Goal: Task Accomplishment & Management: Manage account settings

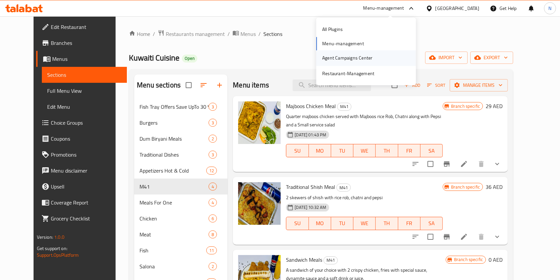
click at [361, 53] on div "Agent Campaigns Center" at bounding box center [347, 57] width 61 height 15
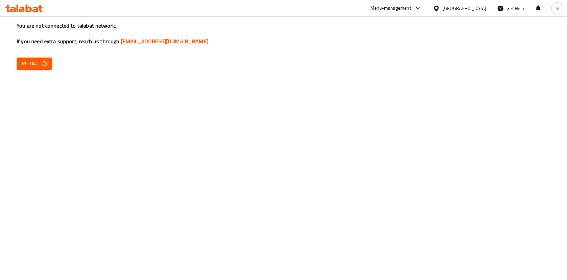
click at [17, 61] on button "Reload" at bounding box center [34, 63] width 35 height 12
click at [22, 61] on span "Reload" at bounding box center [34, 63] width 25 height 8
click at [41, 65] on icon "button" at bounding box center [44, 63] width 7 height 7
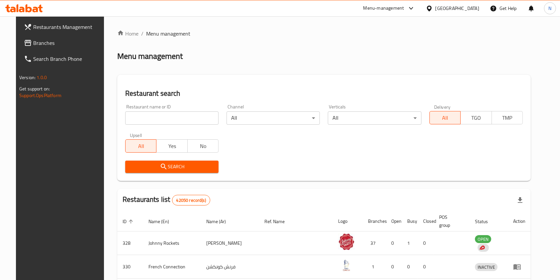
click at [134, 124] on div "Home / Menu management Menu management Restaurant search Restaurant name or ID …" at bounding box center [323, 246] width 413 height 433
drag, startPoint x: 0, startPoint y: 0, endPoint x: 134, endPoint y: 124, distance: 182.6
click at [134, 124] on input "search" at bounding box center [171, 117] width 93 height 13
type input "healthy bowl"
click button "Search" at bounding box center [171, 166] width 93 height 12
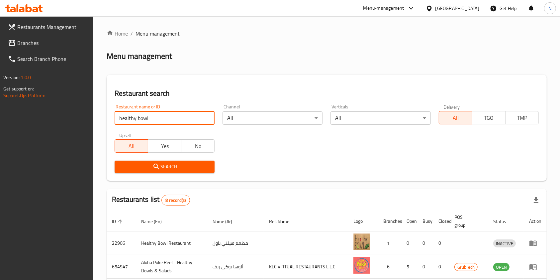
click at [162, 118] on input "healthy bowl" at bounding box center [165, 117] width 100 height 13
type input "661433"
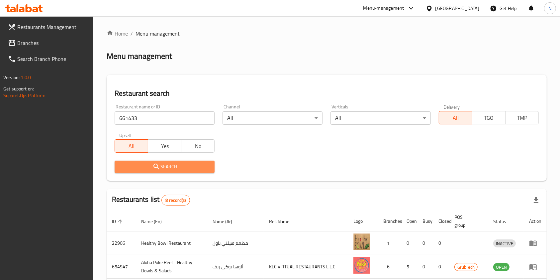
click at [150, 164] on span "Search" at bounding box center [164, 166] width 89 height 8
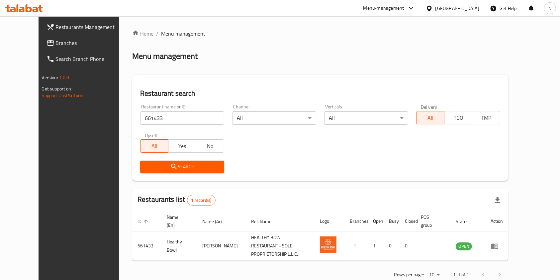
scroll to position [11, 0]
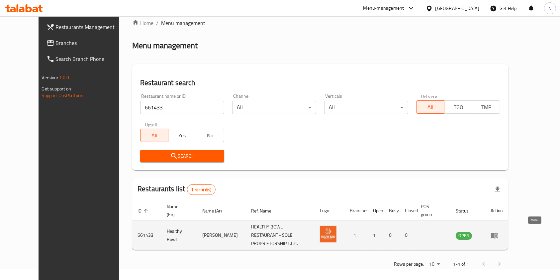
click at [498, 232] on icon "enhanced table" at bounding box center [494, 235] width 8 height 8
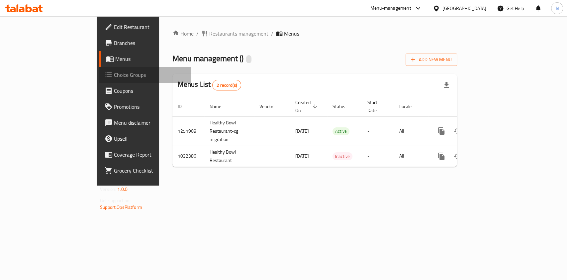
click at [114, 72] on span "Choice Groups" at bounding box center [150, 75] width 72 height 8
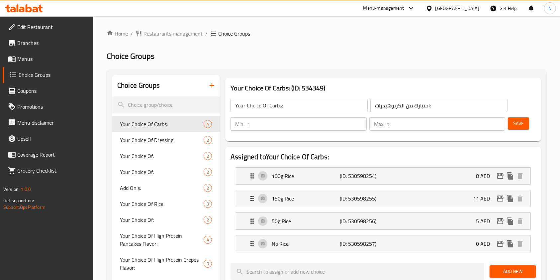
click at [210, 87] on icon "button" at bounding box center [212, 85] width 8 height 8
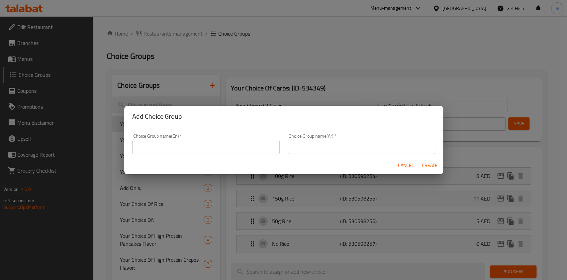
click at [194, 149] on input "text" at bounding box center [205, 146] width 147 height 13
type input "Your Choice of:"
click at [338, 146] on input "text" at bounding box center [361, 146] width 147 height 13
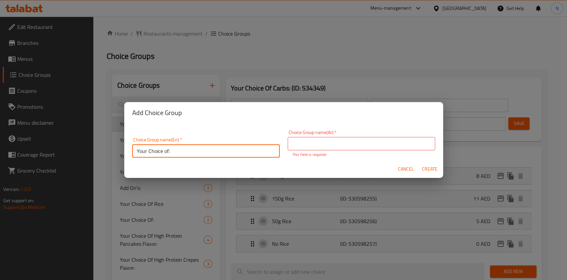
drag, startPoint x: 214, startPoint y: 152, endPoint x: 94, endPoint y: 149, distance: 119.6
click at [94, 149] on div "Add Choice Group Choice Group name(En)   * Your Choice of: Choice Group name(En…" at bounding box center [283, 140] width 567 height 280
click at [327, 143] on input "text" at bounding box center [361, 143] width 147 height 13
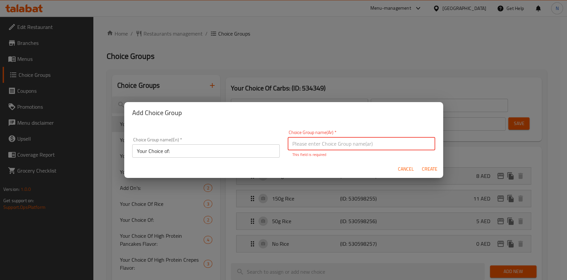
paste input "اختيارك من:"
type input "اختيارك من:"
click at [431, 166] on span "Create" at bounding box center [430, 169] width 16 height 8
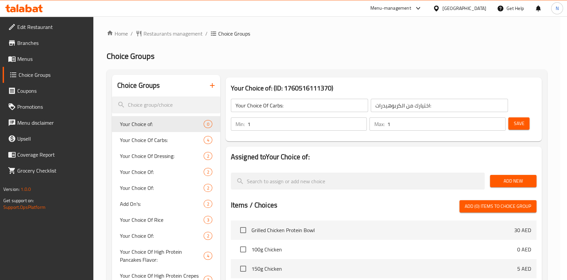
type input "Your Choice of:"
type input "اختيارك من:"
type input "0"
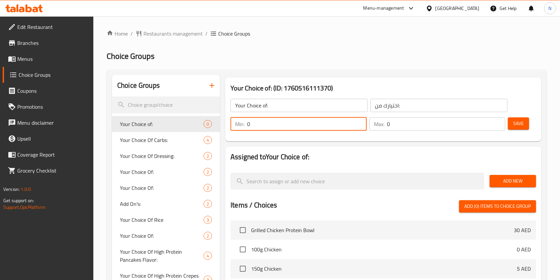
click at [322, 128] on input "0" at bounding box center [307, 123] width 120 height 13
type input "1"
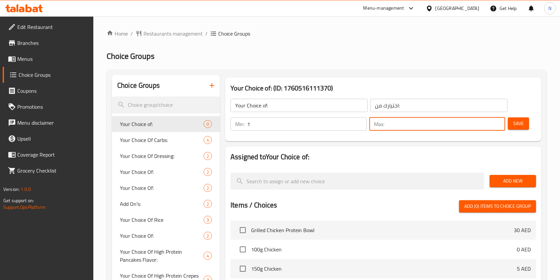
click at [441, 126] on input "number" at bounding box center [446, 123] width 119 height 13
type input "1"
click at [521, 119] on span "Save" at bounding box center [518, 123] width 11 height 8
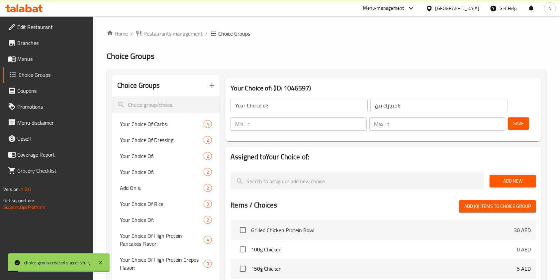
click at [513, 180] on span "Add New" at bounding box center [513, 181] width 36 height 8
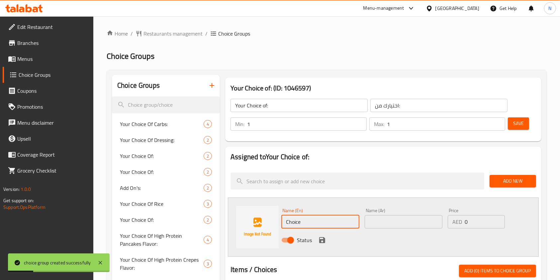
click at [298, 225] on input "Choice" at bounding box center [320, 221] width 78 height 13
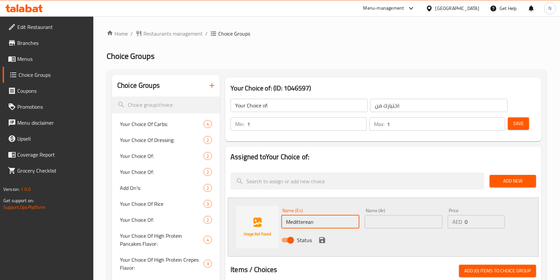
click at [304, 217] on input "Meditterean" at bounding box center [320, 221] width 78 height 13
type input "Mediterranean"
click at [374, 217] on input "text" at bounding box center [404, 221] width 78 height 13
click at [310, 217] on input "Mediterranean" at bounding box center [320, 221] width 78 height 13
click at [310, 218] on input "Mediterranean" at bounding box center [320, 221] width 78 height 13
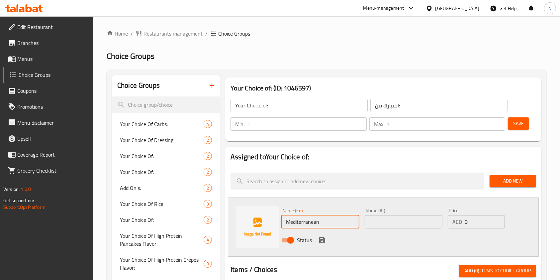
click at [310, 218] on input "Mediterranean" at bounding box center [320, 221] width 78 height 13
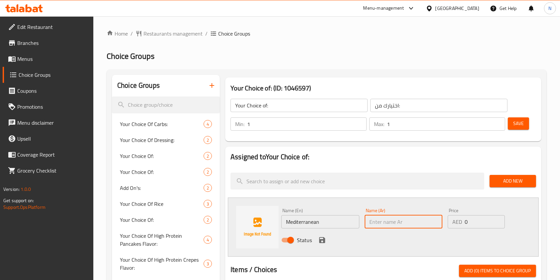
click at [392, 221] on input "text" at bounding box center [404, 221] width 78 height 13
paste input "المتوسّط"
type input "المتوسّط"
click at [321, 239] on icon "save" at bounding box center [322, 240] width 6 height 6
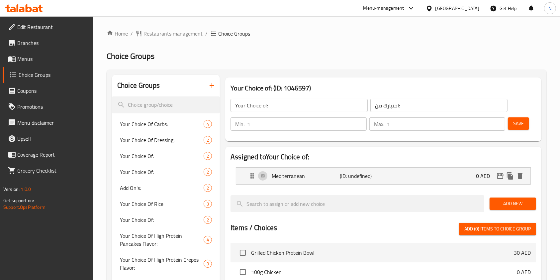
click at [506, 202] on span "Add New" at bounding box center [513, 203] width 36 height 8
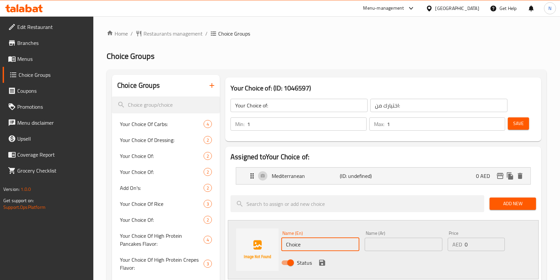
click at [318, 240] on input "Choice" at bounding box center [320, 243] width 78 height 13
paste input "Tandoori (spicy)"
type input "Tandoori (spicy)"
click at [383, 241] on input "text" at bounding box center [404, 243] width 78 height 13
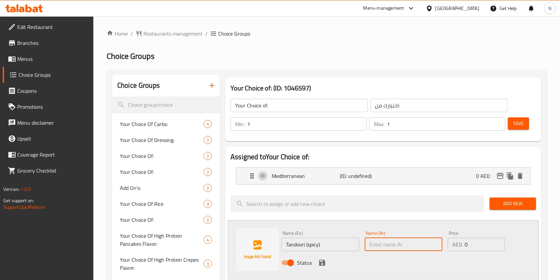
paste input "تندوري حار"
type input "تندوري حار"
click at [326, 259] on button "save" at bounding box center [322, 262] width 10 height 10
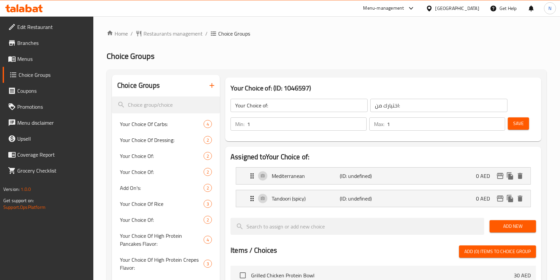
click at [518, 127] on span "Save" at bounding box center [518, 123] width 11 height 8
click at [33, 57] on span "Menus" at bounding box center [52, 59] width 71 height 8
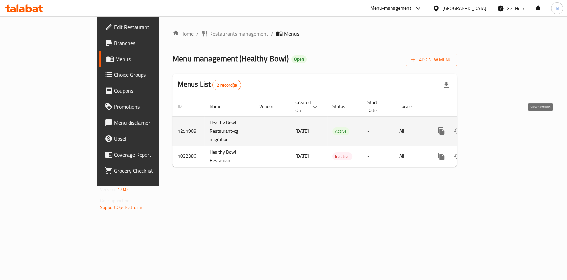
click at [493, 127] on icon "enhanced table" at bounding box center [489, 131] width 8 height 8
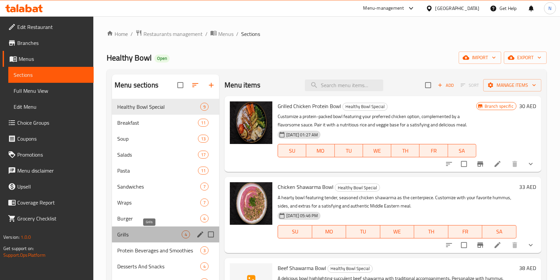
click at [144, 237] on span "Grills" at bounding box center [149, 234] width 64 height 8
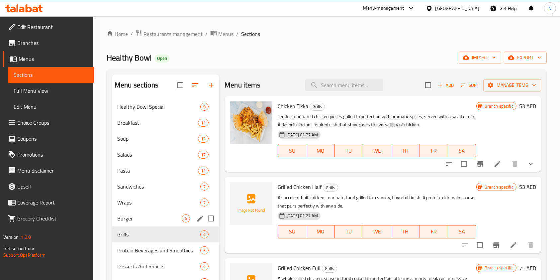
scroll to position [67, 0]
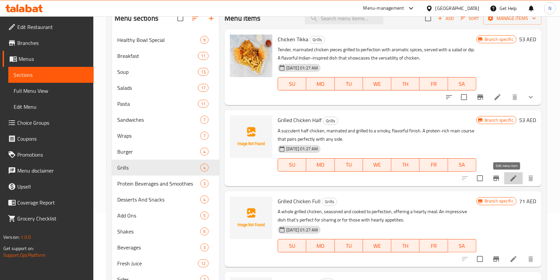
click at [509, 175] on icon at bounding box center [513, 178] width 8 height 8
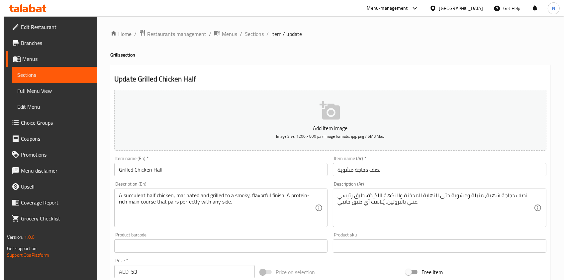
scroll to position [190, 0]
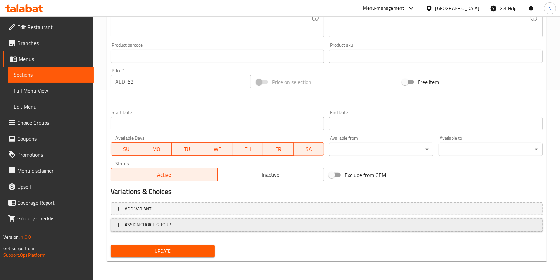
click at [180, 228] on span "ASSIGN CHOICE GROUP" at bounding box center [327, 224] width 420 height 8
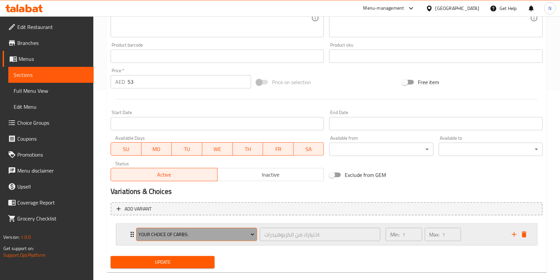
click at [183, 235] on span "Your Choice Of Carbs:" at bounding box center [196, 234] width 116 height 8
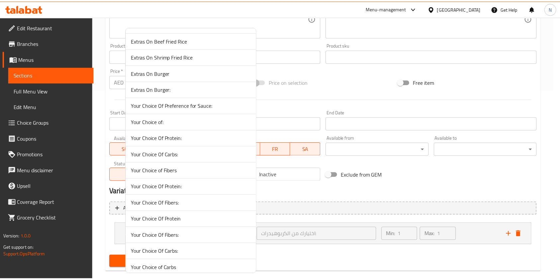
scroll to position [727, 0]
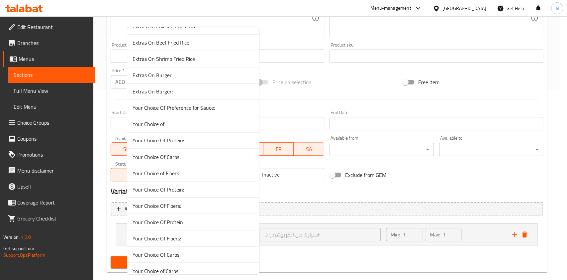
click at [178, 123] on span "Your Choice of:" at bounding box center [192, 124] width 121 height 8
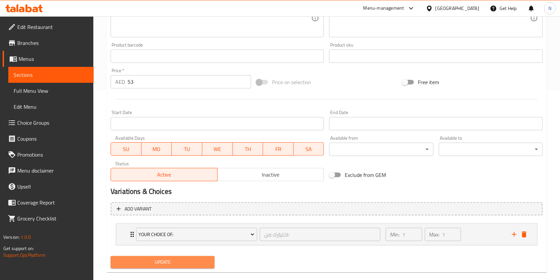
click at [187, 261] on span "Update" at bounding box center [162, 262] width 93 height 8
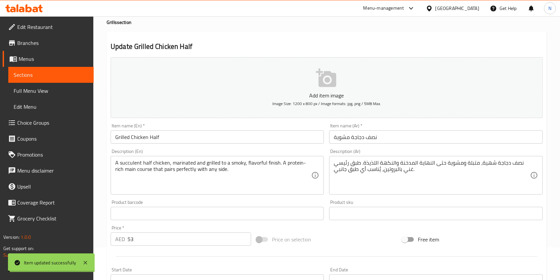
scroll to position [0, 0]
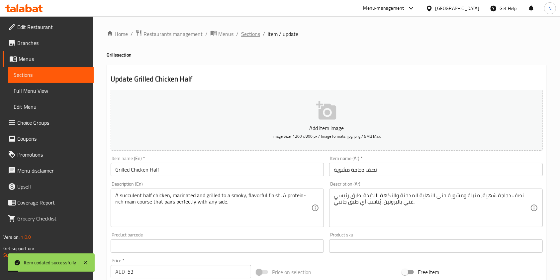
click at [248, 33] on span "Sections" at bounding box center [250, 34] width 19 height 8
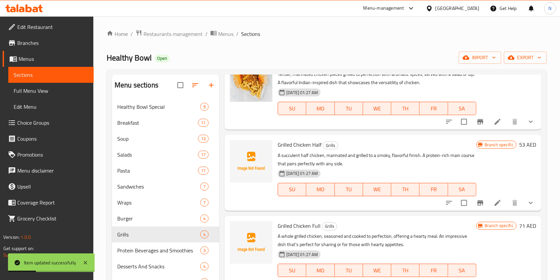
scroll to position [111, 0]
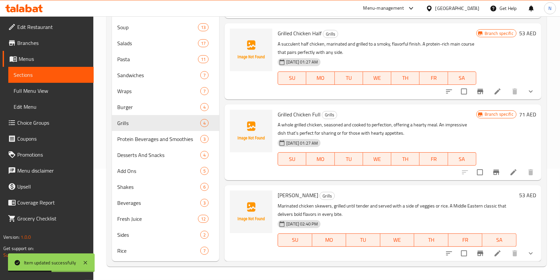
click at [511, 169] on li at bounding box center [513, 172] width 19 height 12
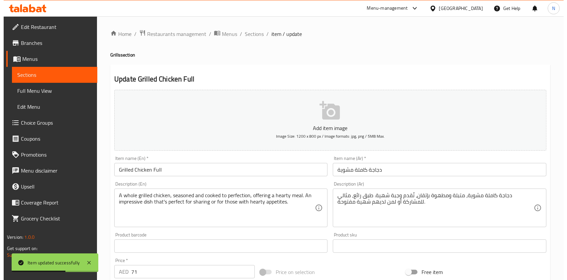
scroll to position [190, 0]
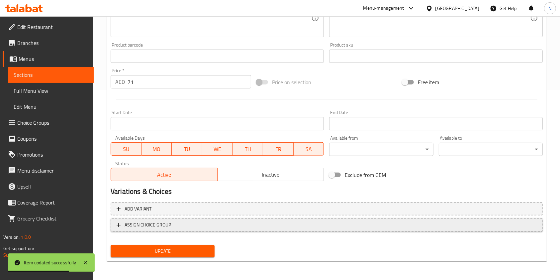
click at [171, 224] on span "ASSIGN CHOICE GROUP" at bounding box center [148, 224] width 46 height 8
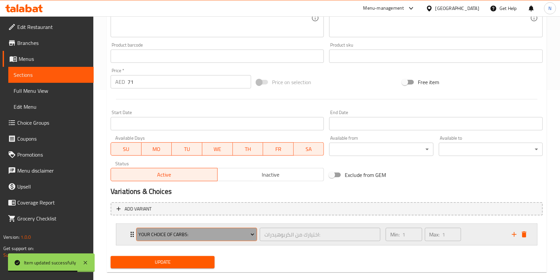
click at [181, 231] on span "Your Choice Of Carbs:" at bounding box center [196, 234] width 116 height 8
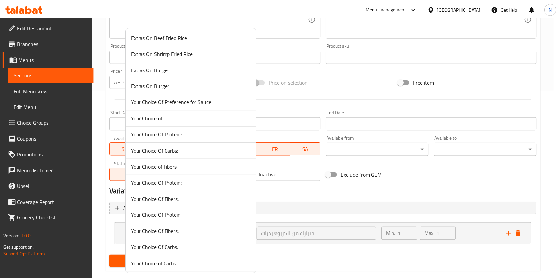
scroll to position [733, 0]
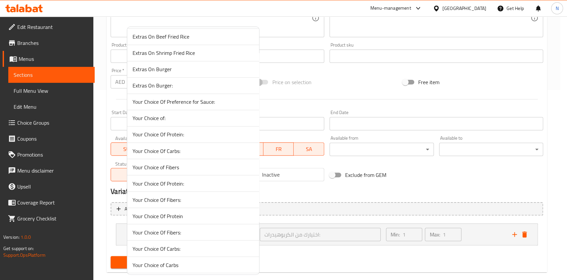
click at [172, 120] on li "Your Choice of:" at bounding box center [193, 118] width 132 height 16
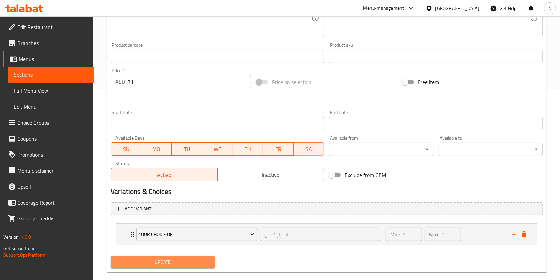
click at [163, 262] on span "Update" at bounding box center [162, 262] width 93 height 8
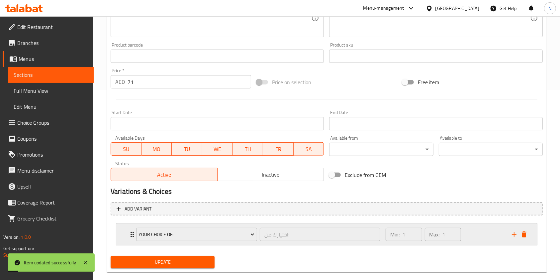
click at [486, 230] on div "Min: 1 ​ Max: 1 ​" at bounding box center [444, 233] width 126 height 21
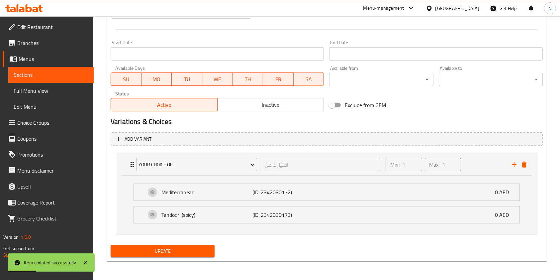
scroll to position [0, 0]
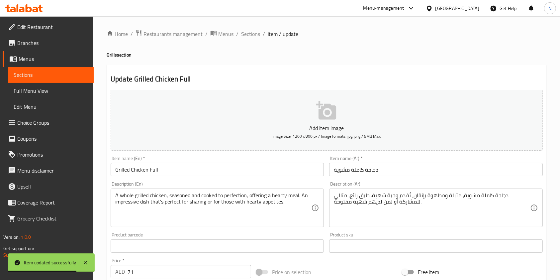
click at [384, 11] on div "Menu-management" at bounding box center [383, 8] width 41 height 8
click at [342, 55] on div "Agent Campaigns Center" at bounding box center [347, 57] width 50 height 7
